Goal: Task Accomplishment & Management: Complete application form

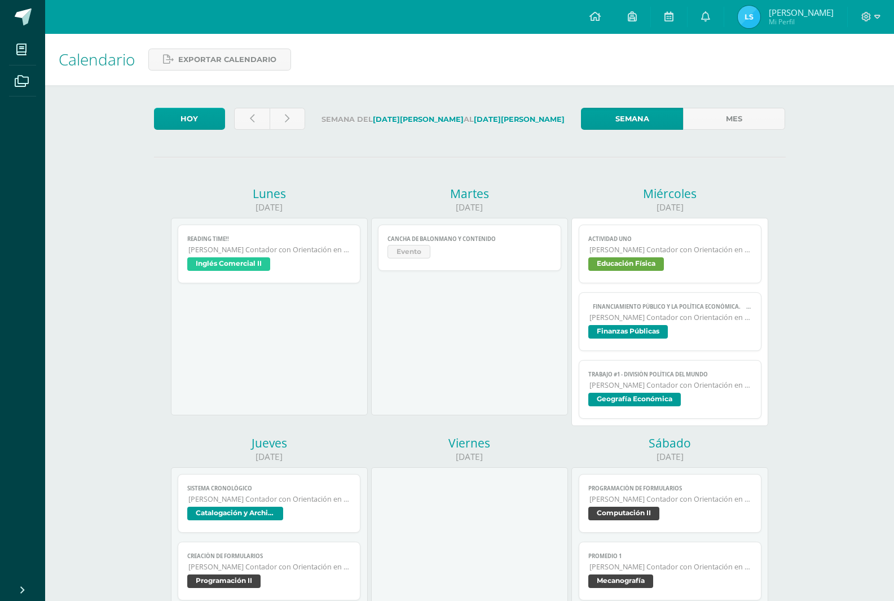
click at [615, 381] on span "[PERSON_NAME] Contador con Orientación en Computación" at bounding box center [670, 385] width 163 height 10
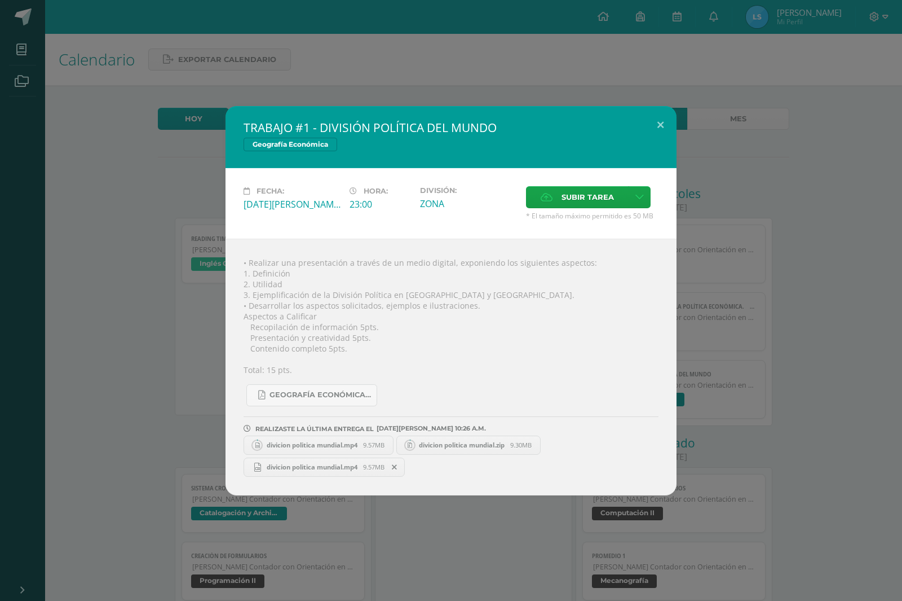
click at [466, 380] on div "GEOGRAFÍA ECONÓMICA.pdf" at bounding box center [451, 390] width 415 height 31
click at [543, 200] on icon at bounding box center [547, 196] width 12 height 7
click at [0, 0] on input "Subir tarea" at bounding box center [0, 0] width 0 height 0
drag, startPoint x: 386, startPoint y: 447, endPoint x: 412, endPoint y: 453, distance: 26.3
click at [385, 447] on span "9.57MB" at bounding box center [373, 444] width 21 height 8
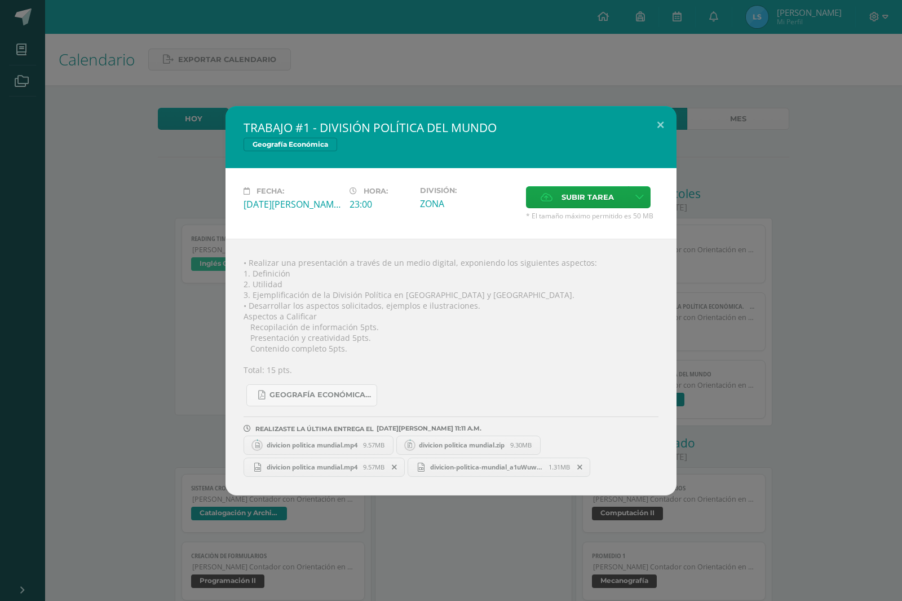
click at [494, 468] on span "divicion-politica-mundial_a1uWuw3m.mp4" at bounding box center [487, 466] width 124 height 8
click at [352, 464] on span "divicion politica mundial.mp4" at bounding box center [312, 466] width 102 height 8
click at [424, 451] on link "divicion politica mundial.zip 9.30MB" at bounding box center [469, 444] width 145 height 19
click at [417, 448] on icon at bounding box center [410, 445] width 15 height 15
click at [421, 446] on span "divicion politica mundial.zip" at bounding box center [461, 444] width 97 height 8
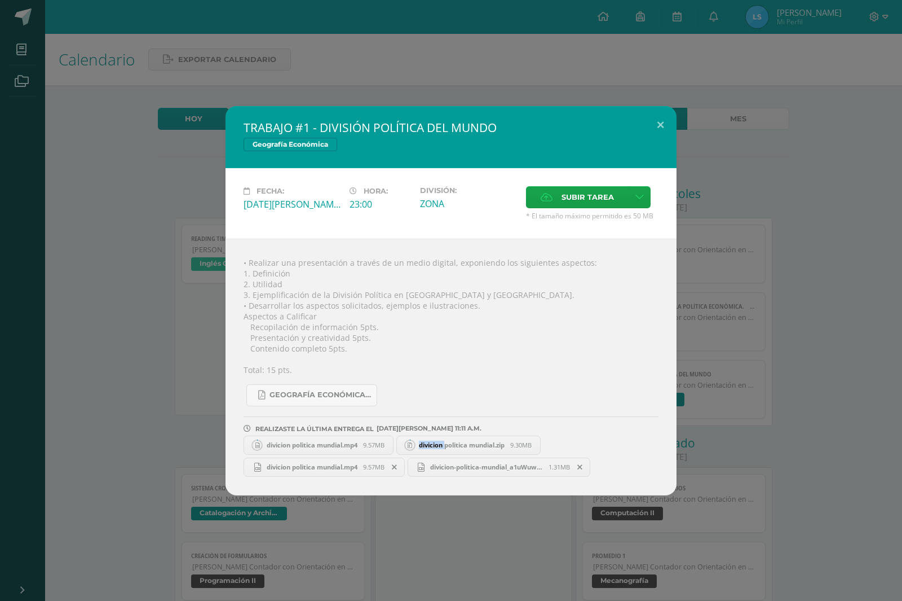
click at [421, 446] on span "divicion politica mundial.zip" at bounding box center [461, 444] width 97 height 8
click at [829, 339] on div "TRABAJO #1 - DIVISIÓN POLÍTICA DEL MUNDO Geografía Económica Fecha: [DATE][PERS…" at bounding box center [451, 300] width 893 height 389
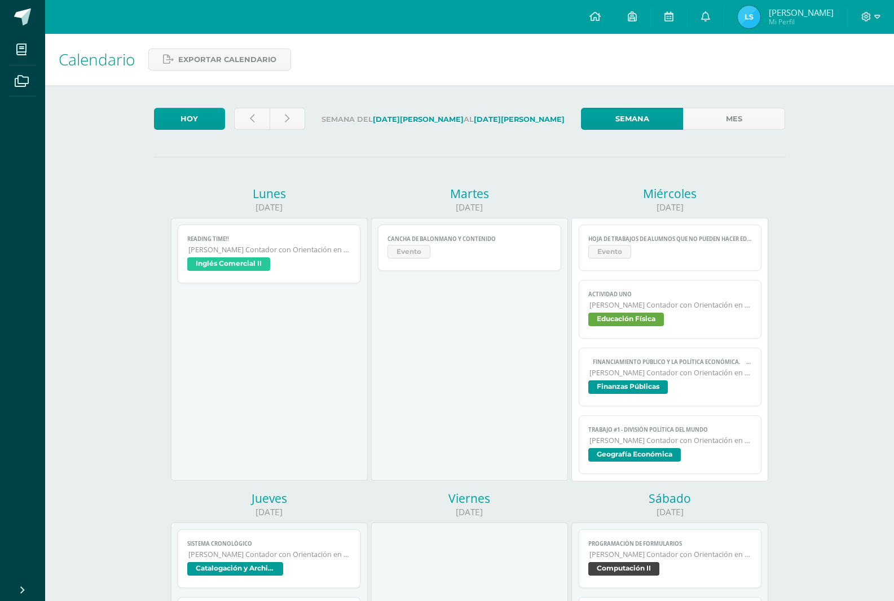
click at [628, 446] on link "TRABAJO #1 - DIVISIÓN POLÍTICA DEL MUNDO [PERSON_NAME] Contador con Orientación…" at bounding box center [670, 444] width 183 height 59
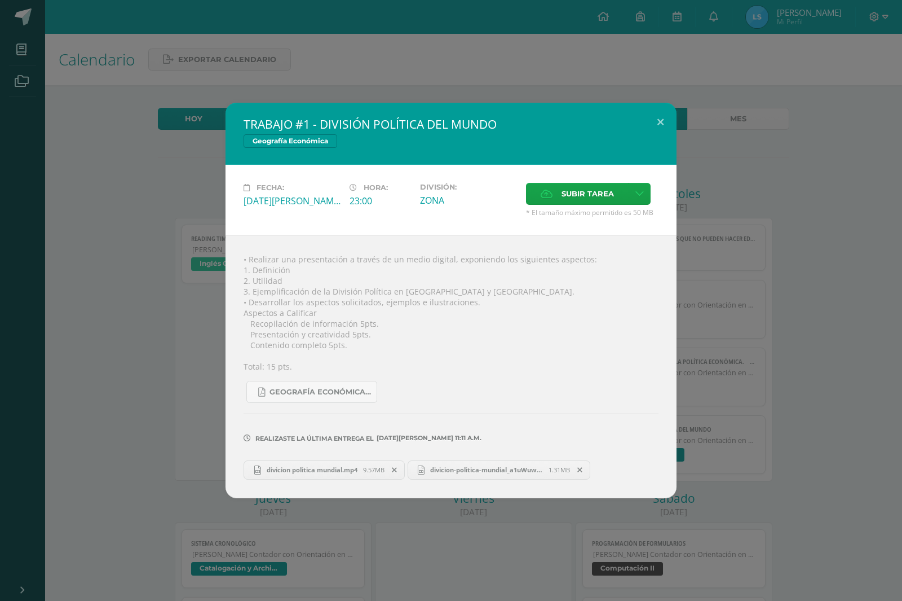
click at [393, 468] on span at bounding box center [394, 470] width 19 height 12
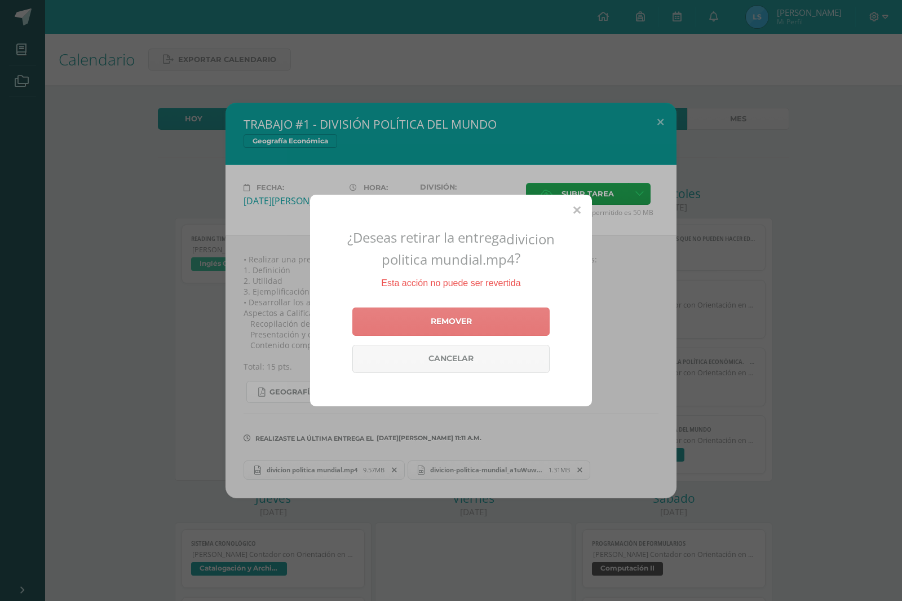
click at [460, 319] on link "Remover" at bounding box center [451, 321] width 197 height 28
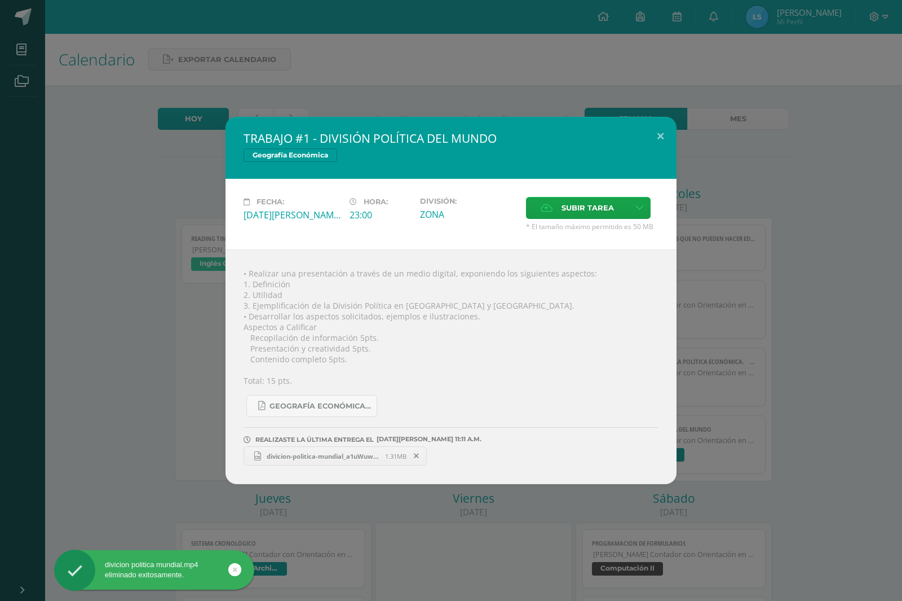
click at [352, 457] on span "divicion-politica-mundial_a1uWuw3m.mp4" at bounding box center [323, 456] width 124 height 8
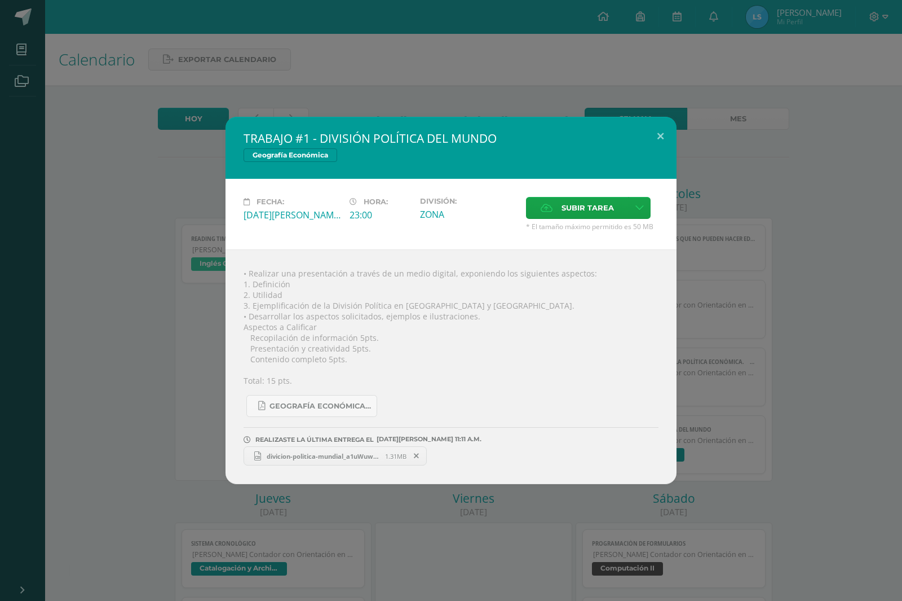
click at [624, 51] on div "TRABAJO #1 - DIVISIÓN POLÍTICA DEL MUNDO Geografía Económica Fecha: [DATE][PERS…" at bounding box center [451, 300] width 902 height 601
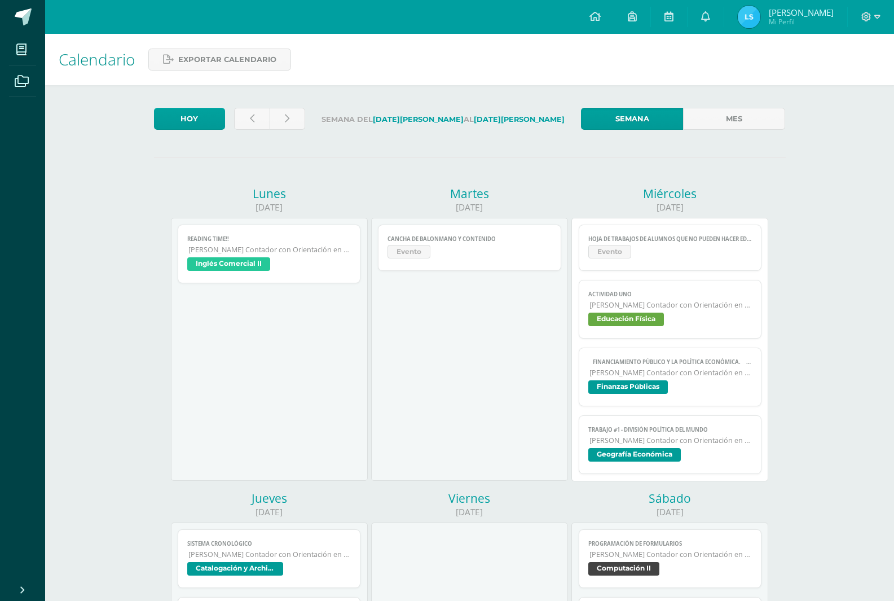
click at [659, 455] on span "Geografía Económica" at bounding box center [634, 455] width 92 height 14
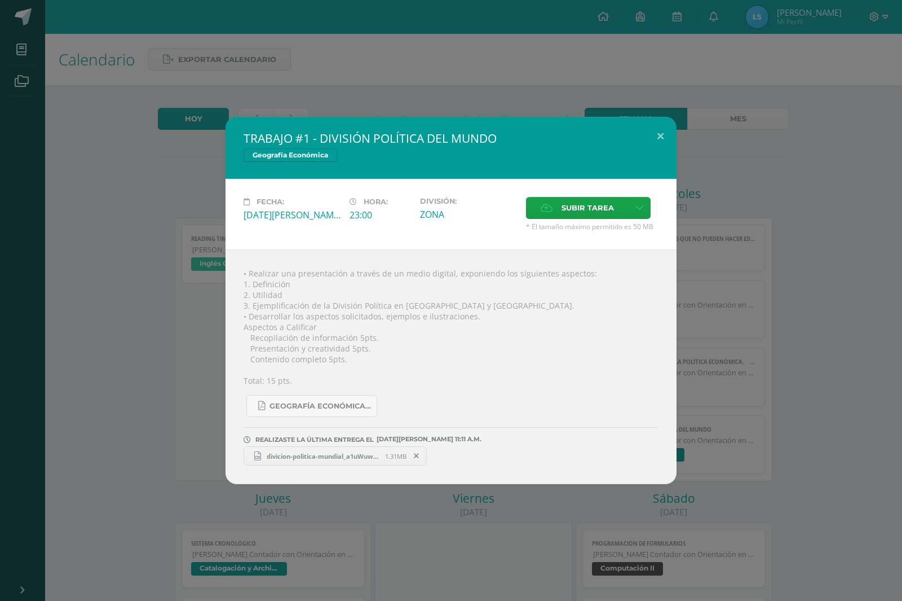
click at [653, 78] on div "TRABAJO #1 - DIVISIÓN POLÍTICA DEL MUNDO Geografía Económica Fecha: [DATE][PERS…" at bounding box center [451, 300] width 902 height 601
